Goal: Task Accomplishment & Management: Manage account settings

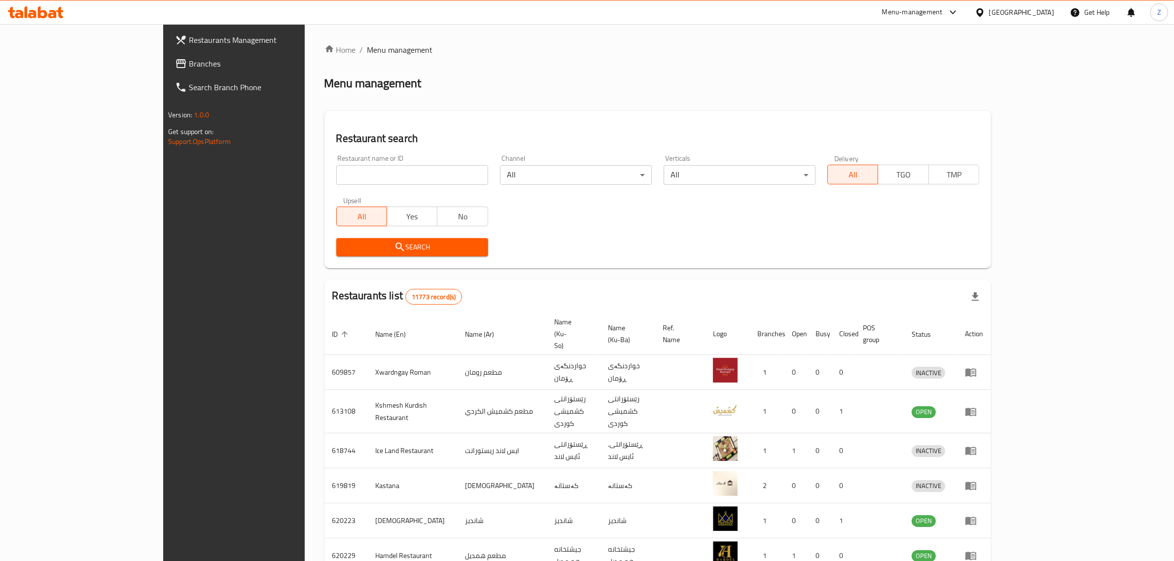
click at [336, 169] on input "search" at bounding box center [412, 175] width 152 height 20
paste input "672832"
type input "672832"
click button "Search" at bounding box center [412, 247] width 152 height 18
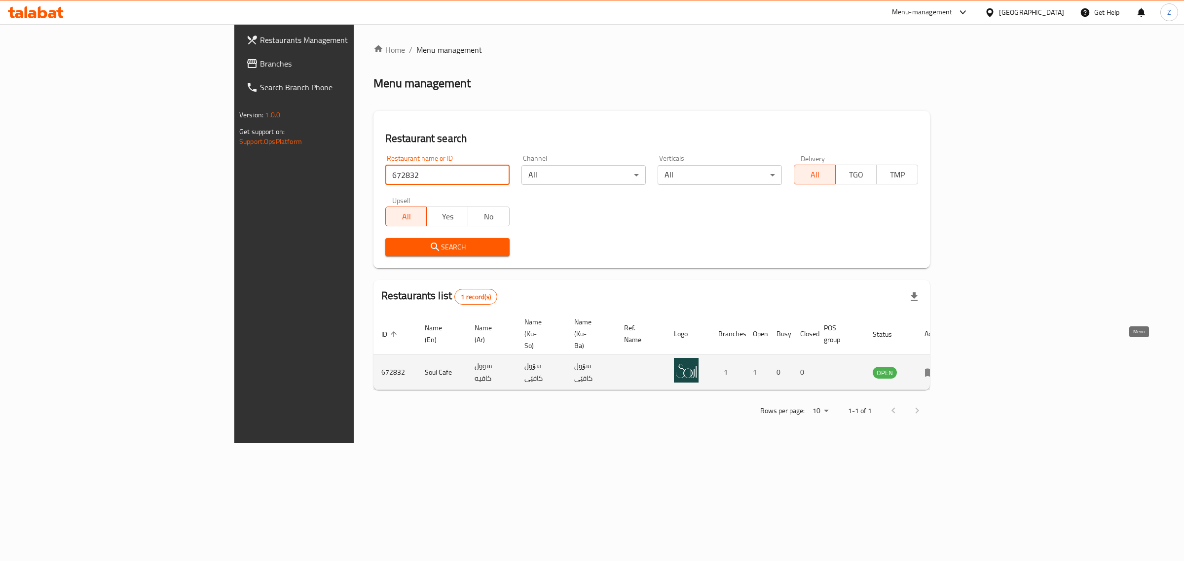
click at [936, 366] on icon "enhanced table" at bounding box center [930, 372] width 12 height 12
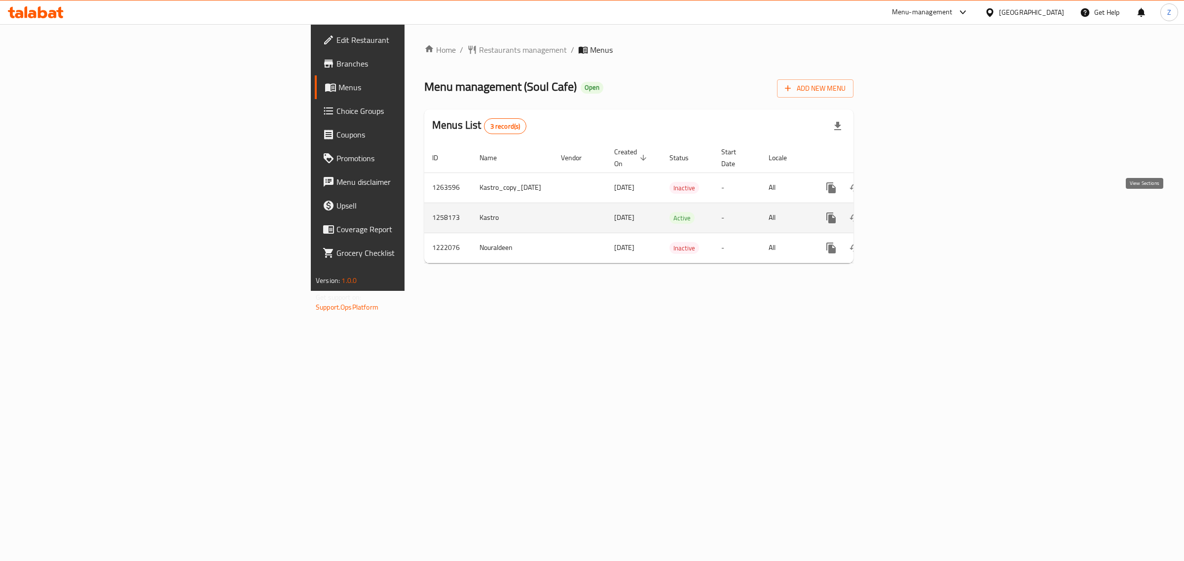
click at [914, 206] on link "enhanced table" at bounding box center [902, 218] width 24 height 24
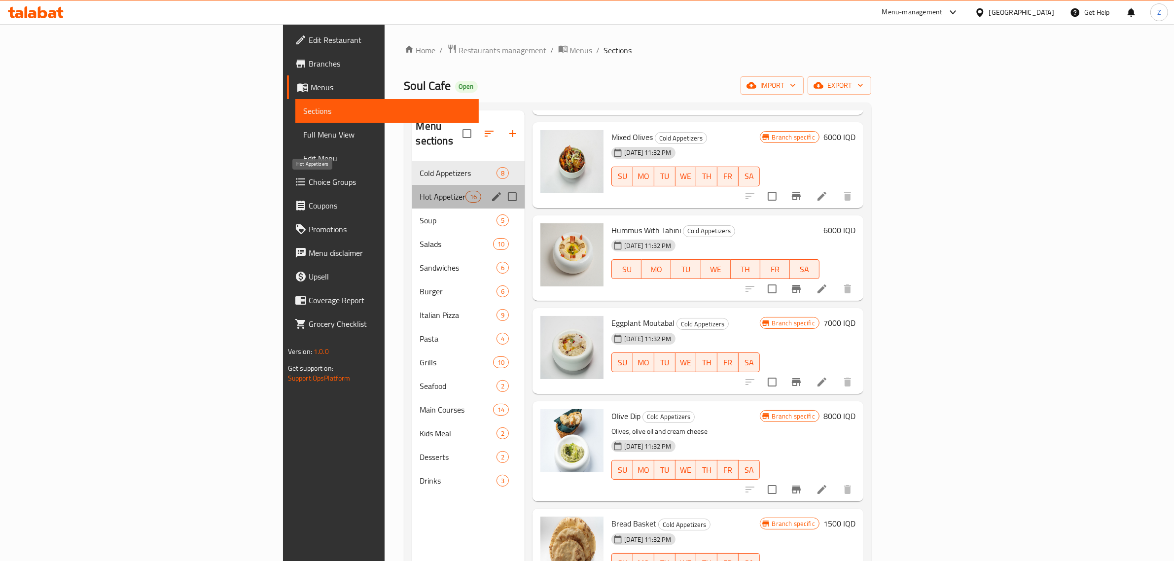
click at [420, 191] on span "Hot Appetizers" at bounding box center [443, 197] width 46 height 12
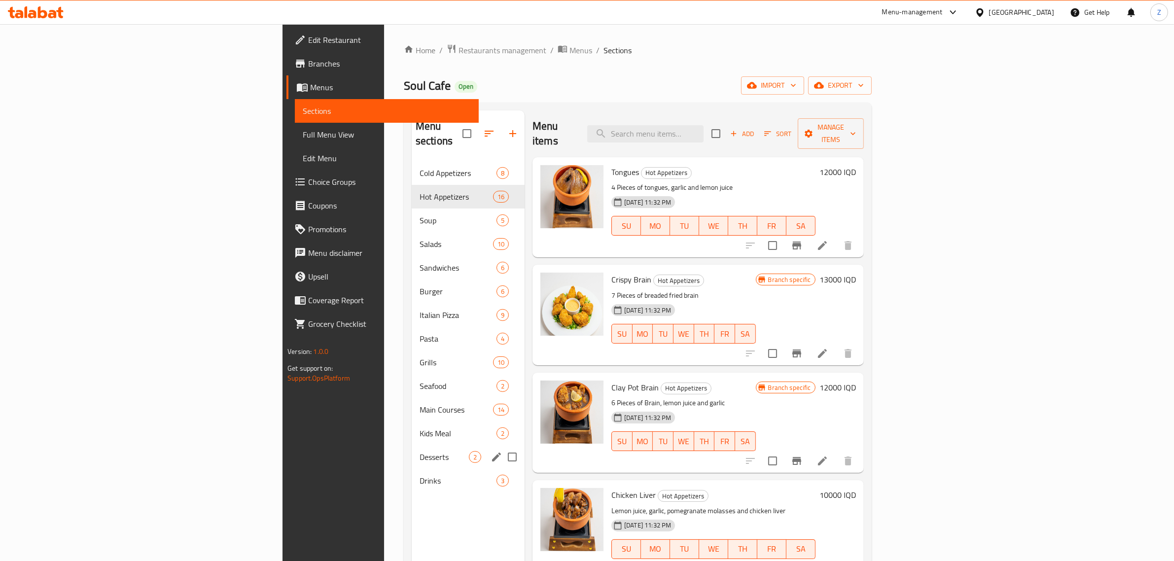
click at [412, 449] on div "Desserts 2" at bounding box center [468, 457] width 113 height 24
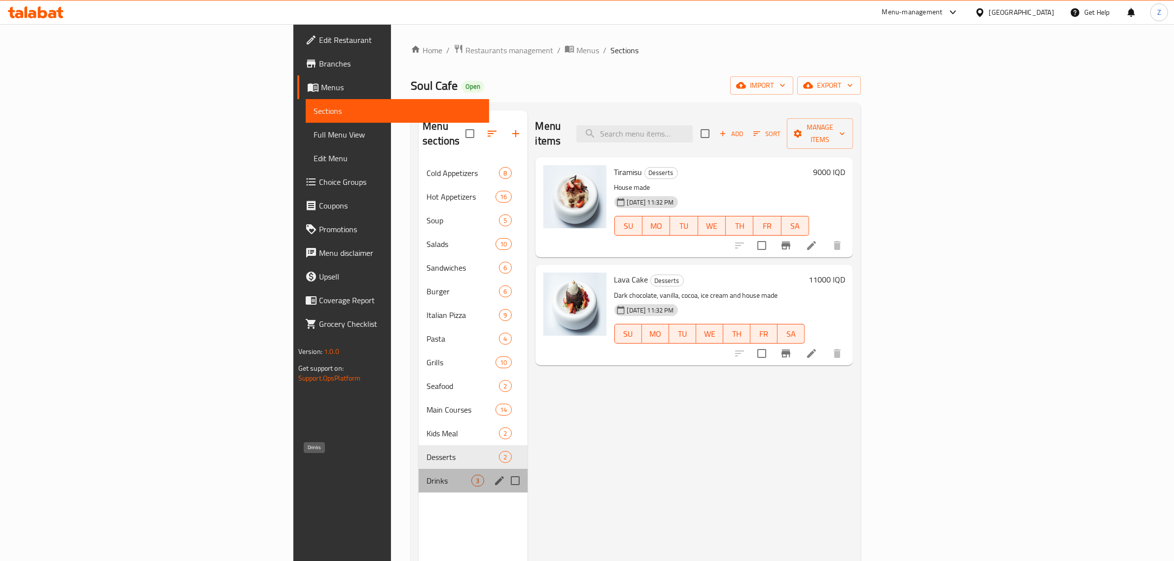
click at [427, 475] on span "Drinks" at bounding box center [449, 481] width 45 height 12
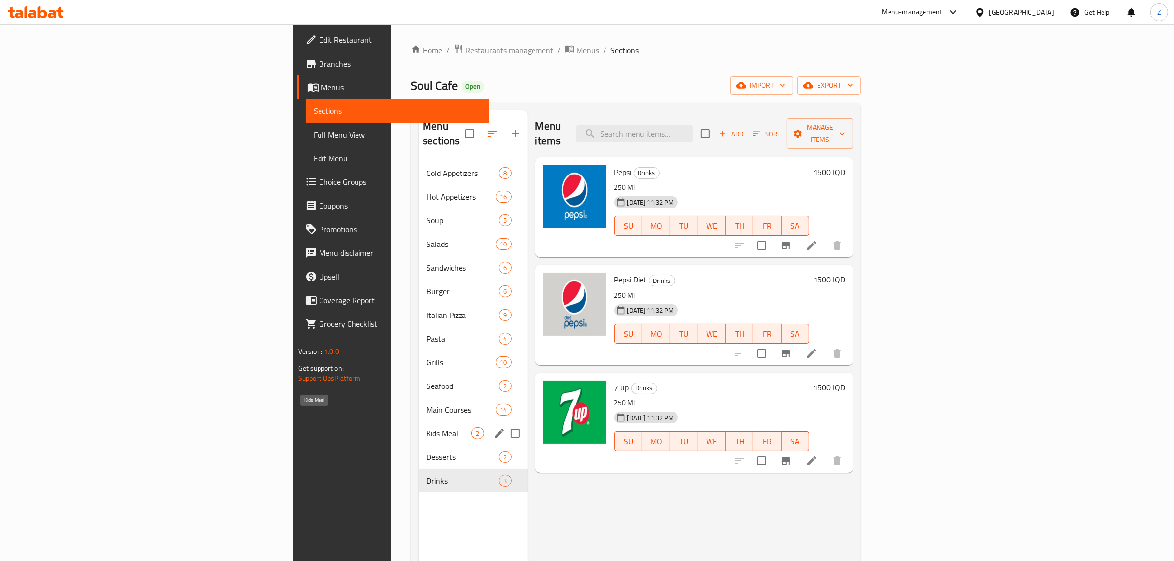
click at [427, 428] on span "Kids Meal" at bounding box center [449, 434] width 45 height 12
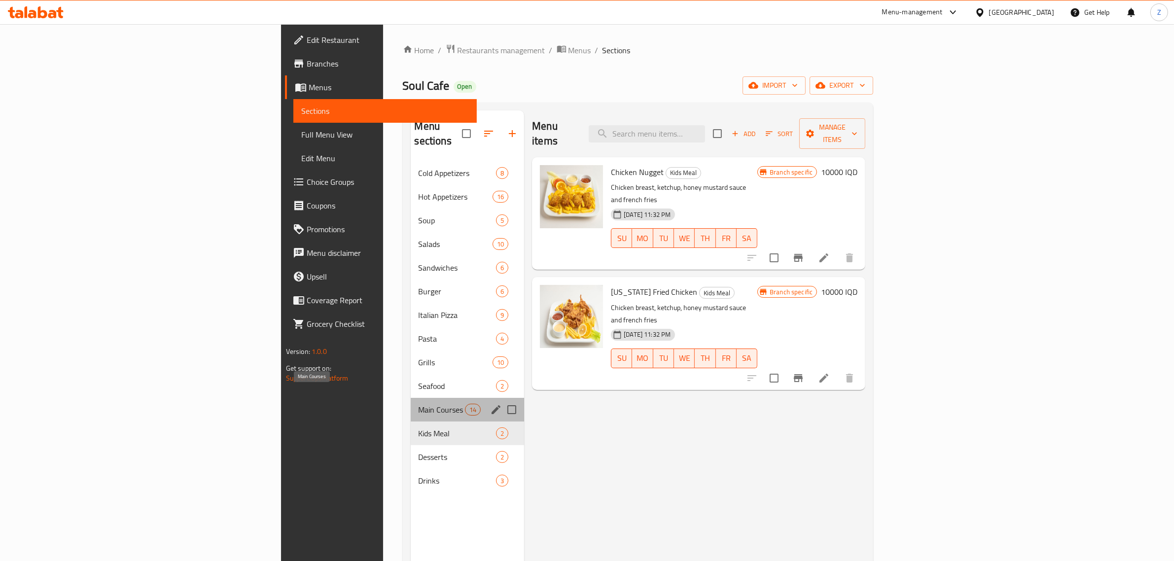
click at [419, 404] on span "Main Courses" at bounding box center [442, 410] width 46 height 12
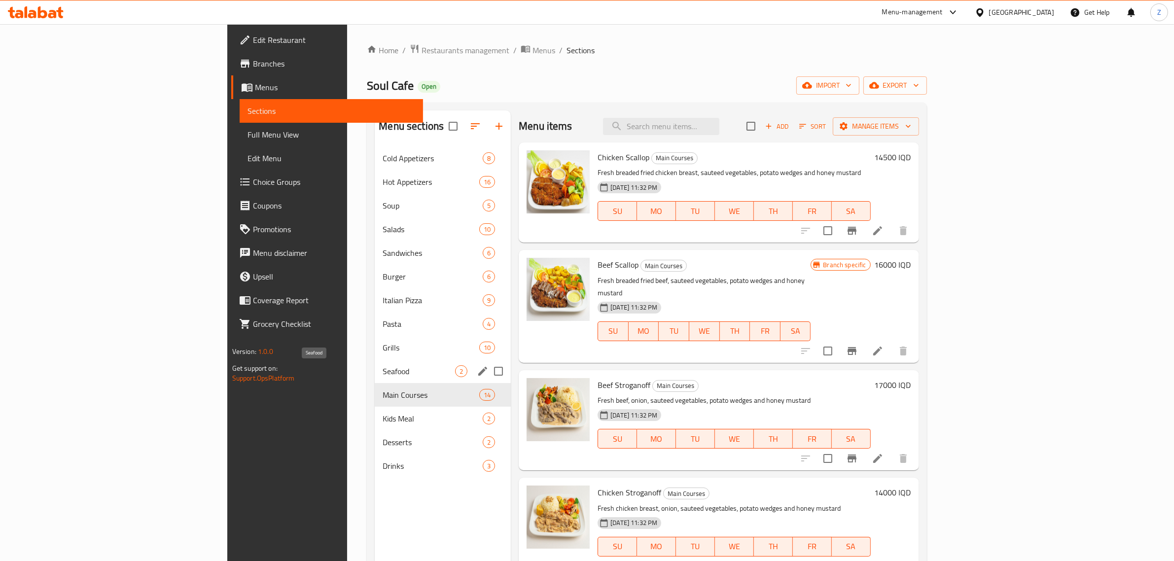
click at [383, 372] on span "Seafood" at bounding box center [419, 372] width 73 height 12
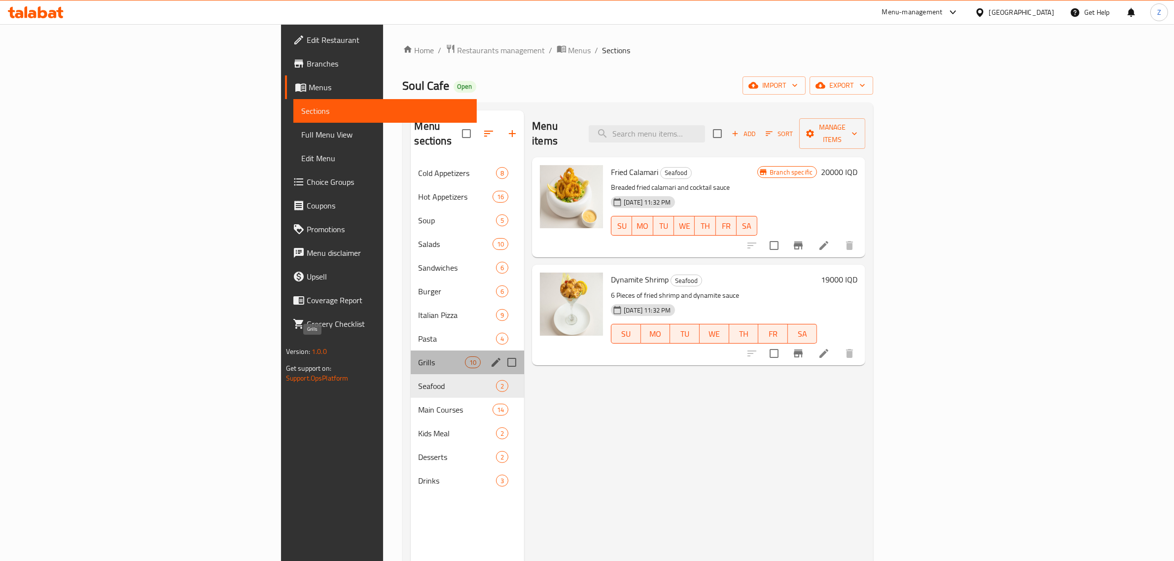
click at [419, 357] on span "Grills" at bounding box center [442, 363] width 46 height 12
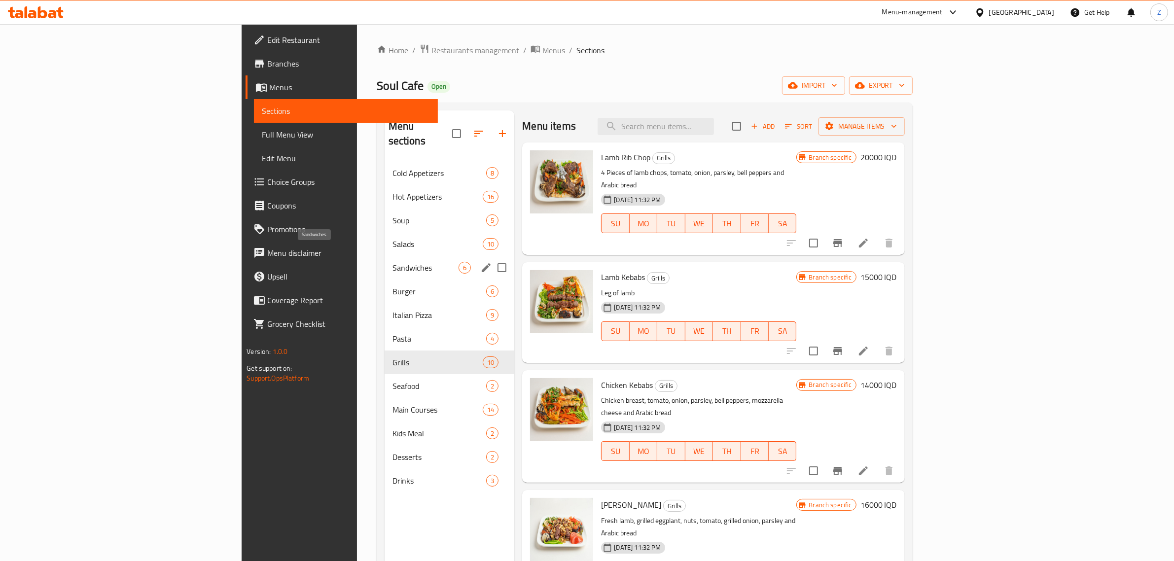
click at [393, 262] on span "Sandwiches" at bounding box center [426, 268] width 67 height 12
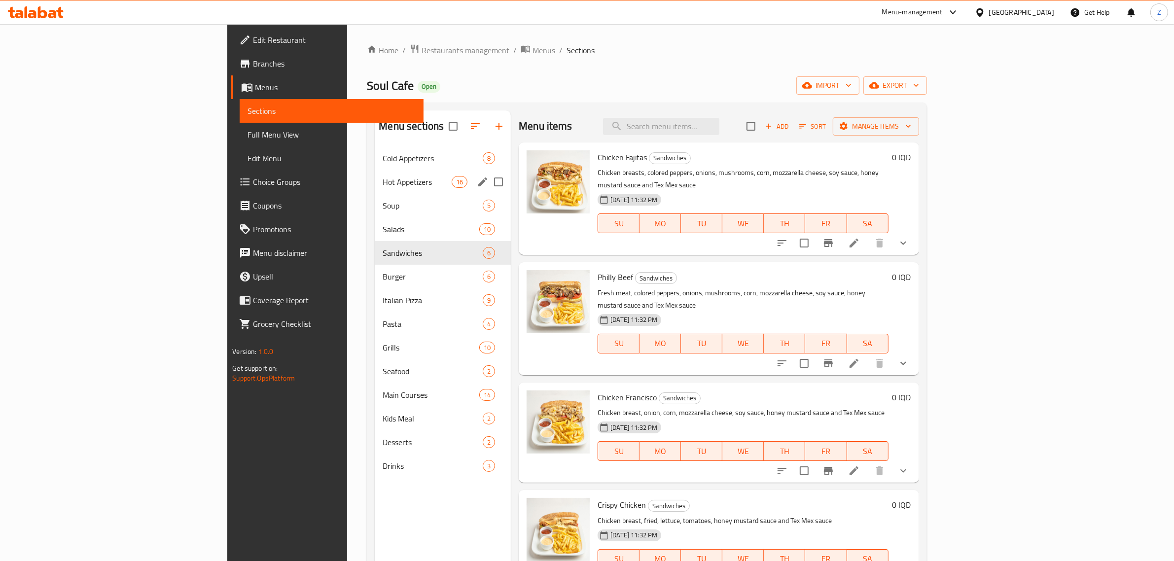
click at [375, 190] on div "Hot Appetizers 16" at bounding box center [443, 182] width 136 height 24
